Goal: Task Accomplishment & Management: Manage account settings

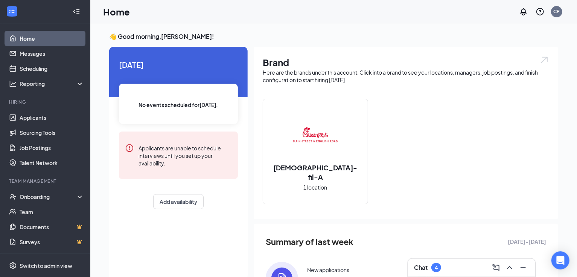
click at [12, 10] on icon "WorkstreamLogo" at bounding box center [12, 12] width 8 height 8
click at [77, 11] on icon "Collapse" at bounding box center [77, 12] width 8 height 8
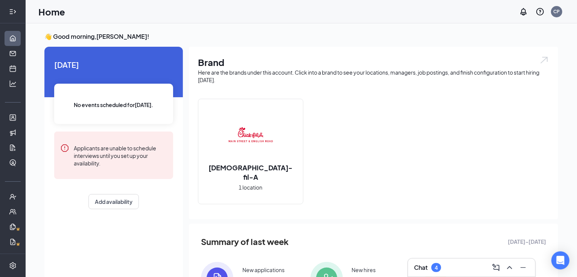
click at [11, 9] on icon "Expand" at bounding box center [10, 11] width 3 height 5
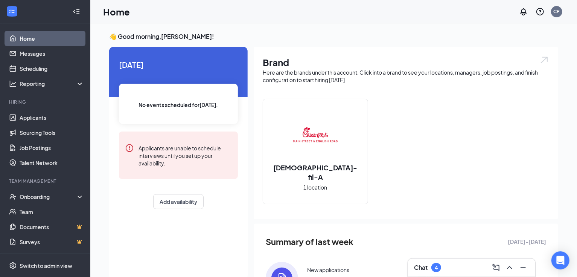
click at [16, 14] on div at bounding box center [12, 12] width 14 height 14
click at [78, 10] on icon "Collapse" at bounding box center [77, 12] width 8 height 8
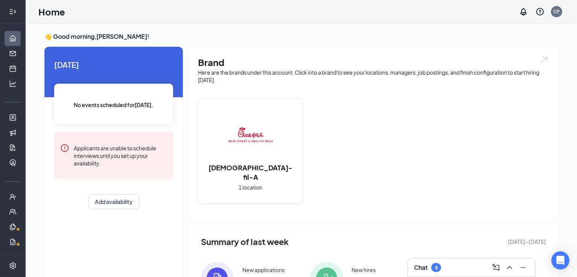
click at [17, 12] on icon "Expand" at bounding box center [13, 12] width 8 height 8
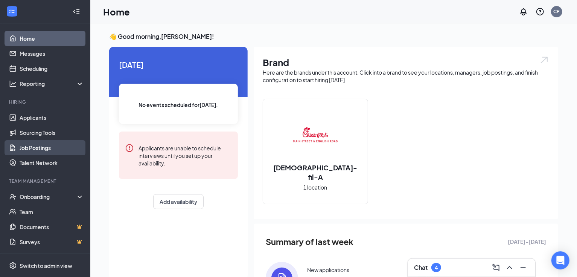
click at [53, 148] on link "Job Postings" at bounding box center [52, 147] width 64 height 15
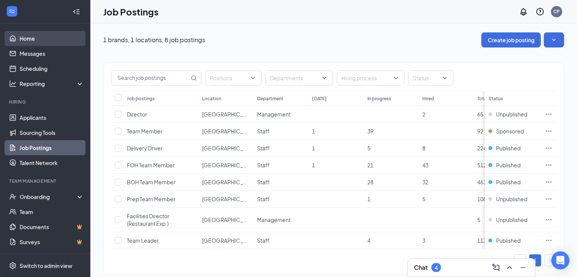
click at [40, 37] on link "Home" at bounding box center [52, 38] width 64 height 15
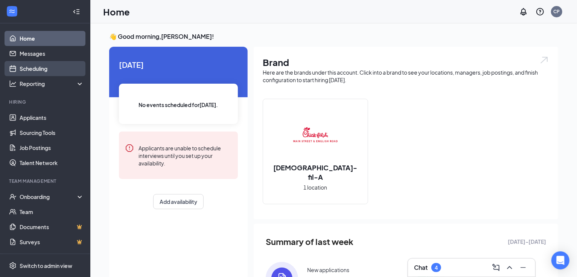
click at [60, 61] on link "Scheduling" at bounding box center [52, 68] width 64 height 15
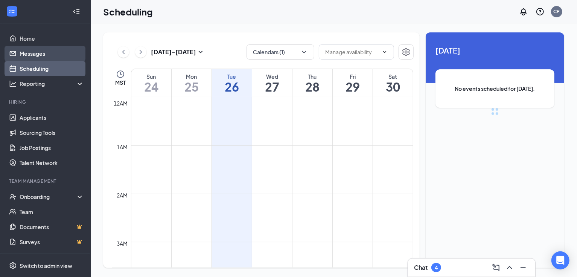
scroll to position [369, 0]
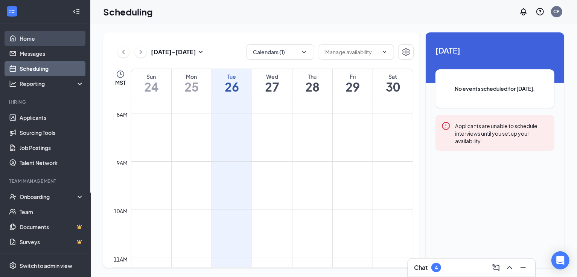
click at [56, 38] on link "Home" at bounding box center [52, 38] width 64 height 15
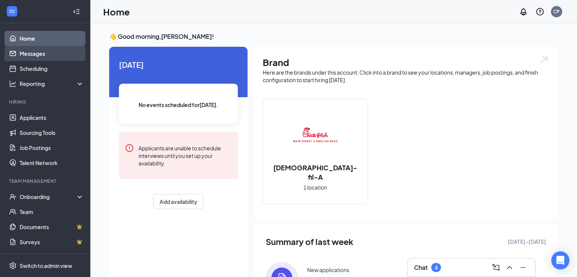
click at [50, 53] on link "Messages" at bounding box center [52, 53] width 64 height 15
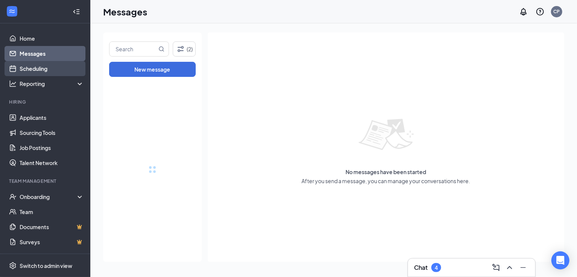
click at [52, 66] on link "Scheduling" at bounding box center [52, 68] width 64 height 15
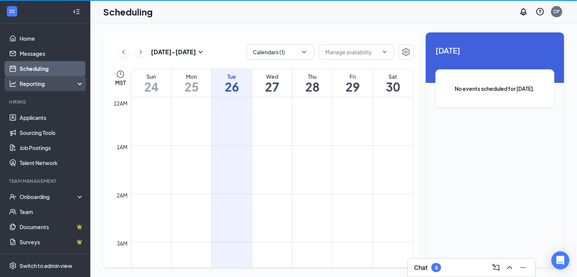
scroll to position [369, 0]
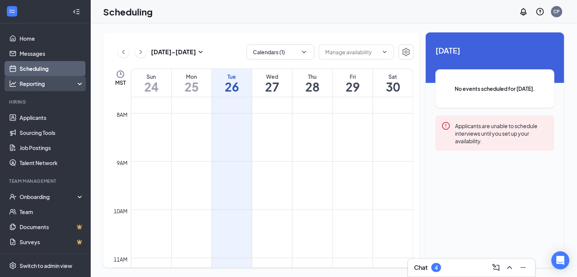
click at [45, 87] on div "Reporting" at bounding box center [45, 83] width 90 height 15
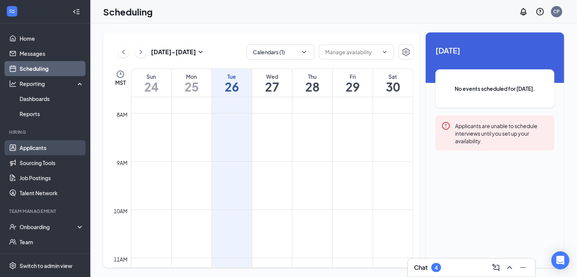
click at [44, 149] on link "Applicants" at bounding box center [52, 147] width 64 height 15
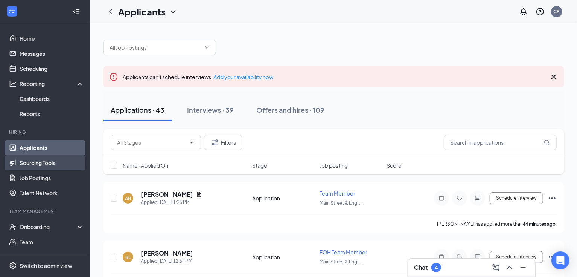
click at [52, 164] on link "Sourcing Tools" at bounding box center [52, 162] width 64 height 15
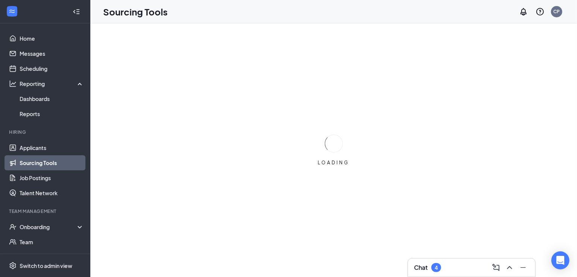
scroll to position [29, 0]
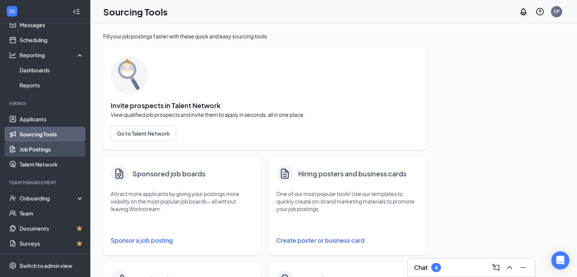
click at [54, 149] on link "Job Postings" at bounding box center [52, 148] width 64 height 15
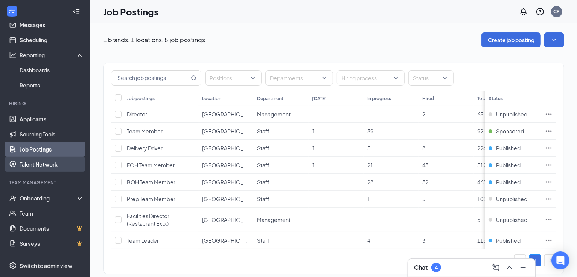
click at [64, 160] on link "Talent Network" at bounding box center [52, 164] width 64 height 15
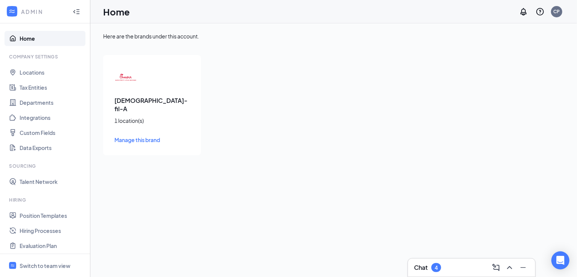
click at [159, 75] on div "[DEMOGRAPHIC_DATA]-fil-A 1 location(s) Manage this brand" at bounding box center [152, 105] width 98 height 100
click at [146, 136] on span "Manage this brand" at bounding box center [137, 139] width 46 height 7
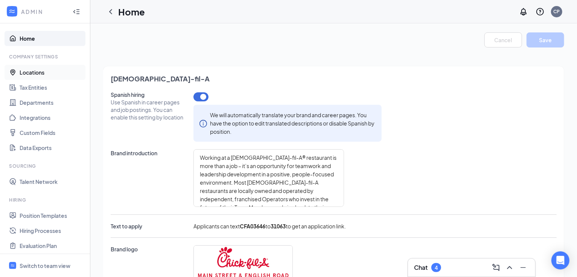
click at [36, 73] on link "Locations" at bounding box center [52, 72] width 64 height 15
type textarea "[DEMOGRAPHIC_DATA]-fil-A is known for its positive and friendly work environmen…"
type textarea "• Strong Culture and Values: Emphasis on hospitality and customer service. • Co…"
type textarea "• Entry-Level: Begin as a team member, working in roles such as FOH or BOH. • A…"
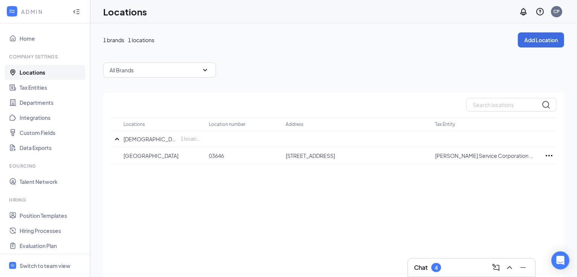
click at [31, 10] on div "ADMIN" at bounding box center [43, 12] width 45 height 8
click at [25, 39] on link "Home" at bounding box center [52, 38] width 64 height 15
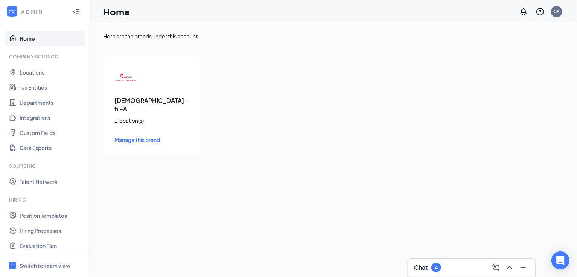
click at [189, 117] on div "1 location(s)" at bounding box center [151, 121] width 75 height 8
click at [146, 136] on span "Manage this brand" at bounding box center [137, 139] width 46 height 7
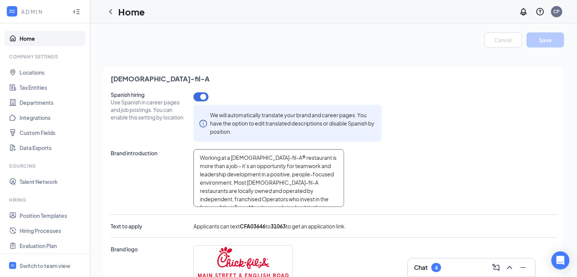
scroll to position [8, 0]
drag, startPoint x: 289, startPoint y: 226, endPoint x: 242, endPoint y: 229, distance: 47.1
click at [242, 229] on span "Applicants can text CFA03646 to 31063 to get an application link." at bounding box center [269, 226] width 152 height 8
copy span "CFA03646 to 3106"
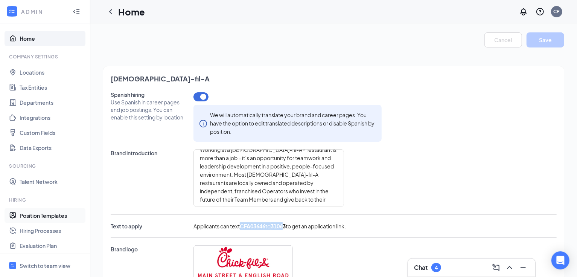
type textarea "[DEMOGRAPHIC_DATA]-fil-A is known for its positive and friendly work environmen…"
type textarea "• Strong Culture and Values: Emphasis on hospitality and customer service. • Co…"
type textarea "• Entry-Level: Begin as a team member, working in roles such as FOH or BOH. • A…"
type textarea "[DEMOGRAPHIC_DATA]-fil-A is known for its positive and friendly work environmen…"
type textarea "• Strong Culture and Values: Emphasis on hospitality and customer service. • Co…"
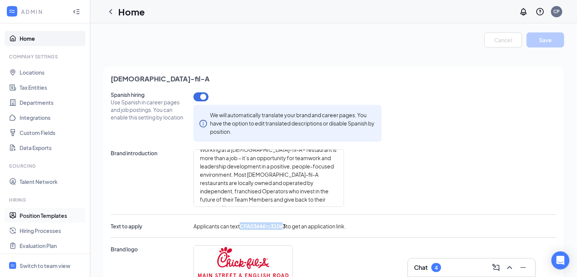
type textarea "• Entry-Level: Begin as a team member, working in roles such as FOH or BOH. • A…"
type textarea "[DEMOGRAPHIC_DATA]-fil-A is known for its positive and friendly work environmen…"
type textarea "• Strong Culture and Values: Emphasis on hospitality and customer service. • Co…"
type textarea "• Entry-Level: Begin as a team member, working in roles such as FOH or BOH. • A…"
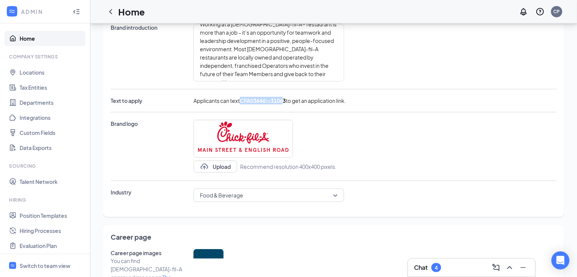
scroll to position [130, 0]
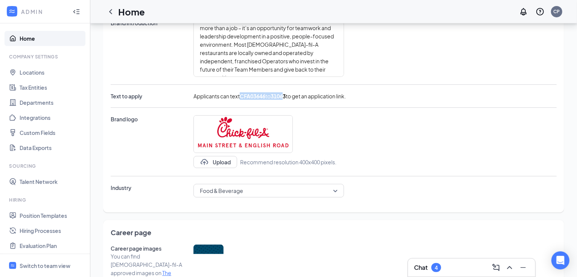
type textarea "[DEMOGRAPHIC_DATA]-fil-A is known for its positive and friendly work environmen…"
type textarea "• Strong Culture and Values: Emphasis on hospitality and customer service. • Co…"
type textarea "• Entry-Level: Begin as a team member, working in roles such as FOH or BOH. • A…"
type textarea "[DEMOGRAPHIC_DATA]-fil-A is known for its positive and friendly work environmen…"
type textarea "• Strong Culture and Values: Emphasis on hospitality and customer service. • Co…"
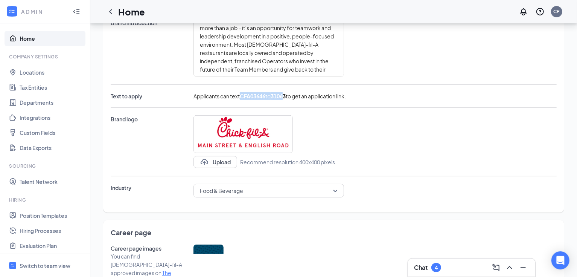
type textarea "• Entry-Level: Begin as a team member, working in roles such as FOH or BOH. • A…"
type textarea "[DEMOGRAPHIC_DATA]-fil-A is known for its positive and friendly work environmen…"
type textarea "• Strong Culture and Values: Emphasis on hospitality and customer service. • Co…"
type textarea "• Entry-Level: Begin as a team member, working in roles such as FOH or BOH. • A…"
